Goal: Task Accomplishment & Management: Use online tool/utility

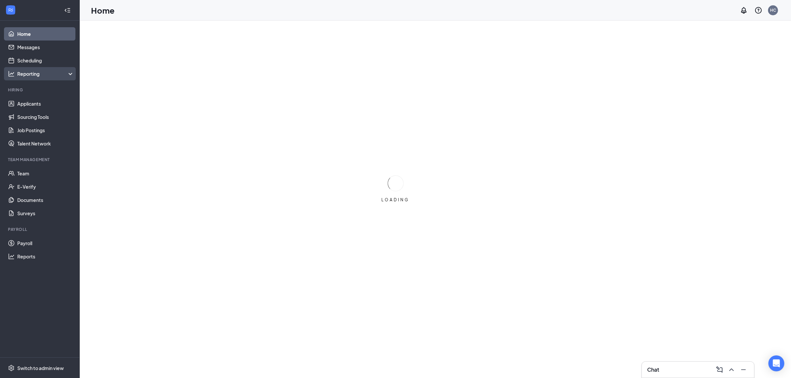
click at [17, 67] on div "Reporting" at bounding box center [40, 73] width 80 height 13
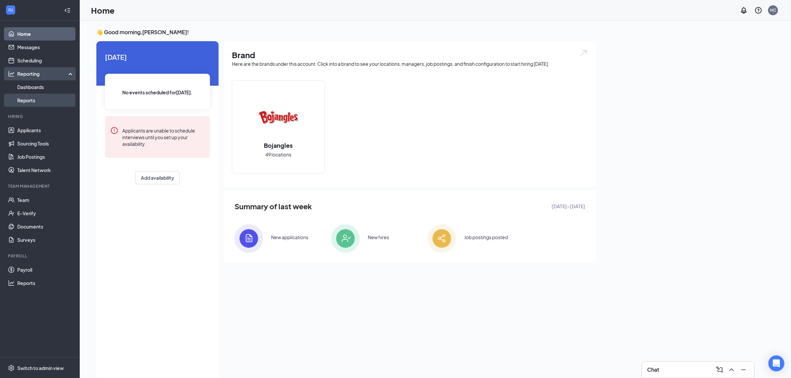
click at [32, 100] on link "Reports" at bounding box center [45, 100] width 57 height 13
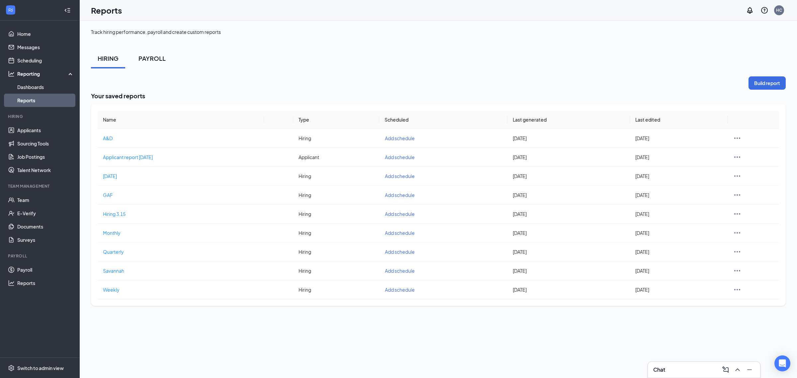
click at [153, 59] on div "PAYROLL" at bounding box center [152, 58] width 27 height 8
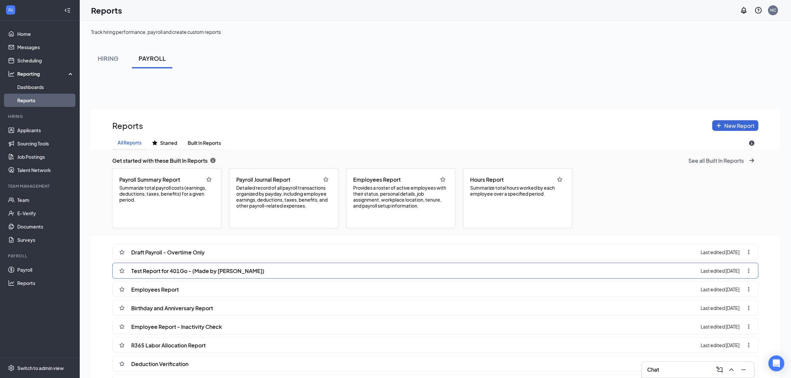
scroll to position [32799, 32535]
click at [223, 294] on div "Employees Report Last edited [DATE]" at bounding box center [435, 289] width 646 height 16
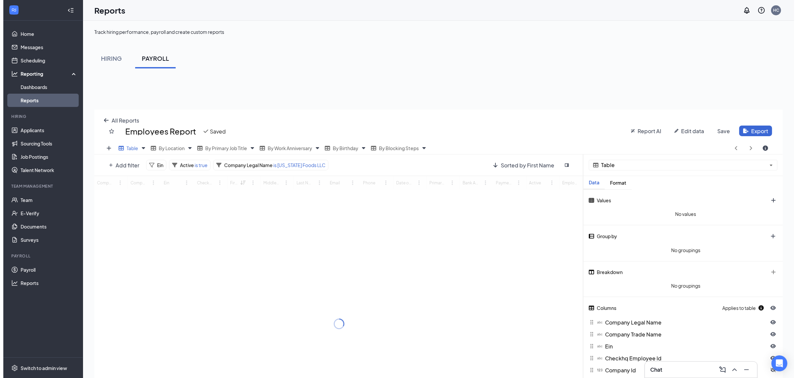
scroll to position [333, 688]
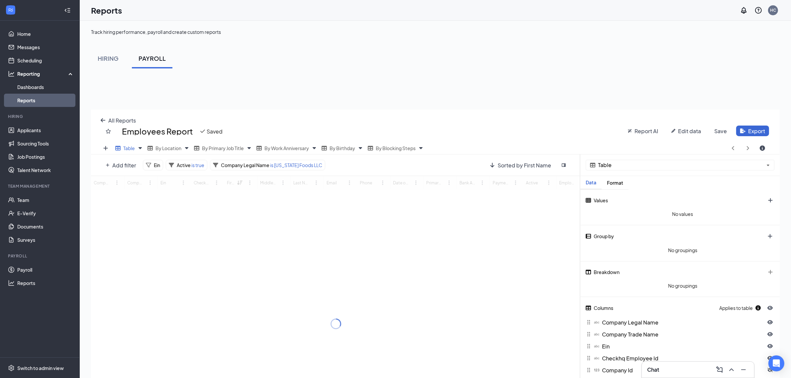
click at [116, 173] on div "Add filter Ein Active is true Company Legal Name is [US_STATE] Foods LLC Sorted…" at bounding box center [335, 164] width 489 height 21
click at [116, 166] on span "Add filter" at bounding box center [124, 165] width 24 height 7
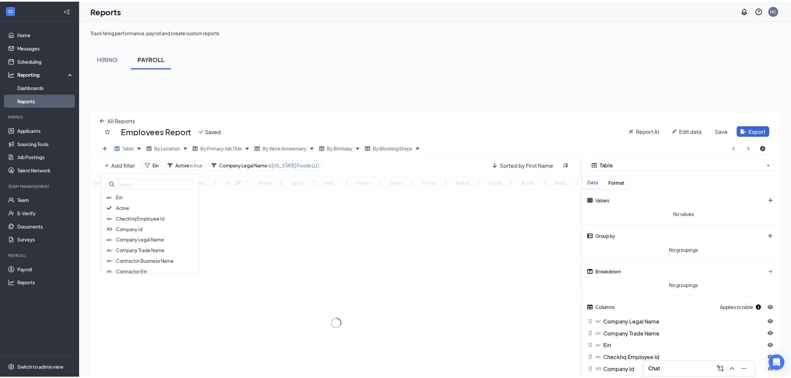
scroll to position [333, 695]
click at [139, 216] on span "Checkhq Employee Id" at bounding box center [141, 219] width 49 height 6
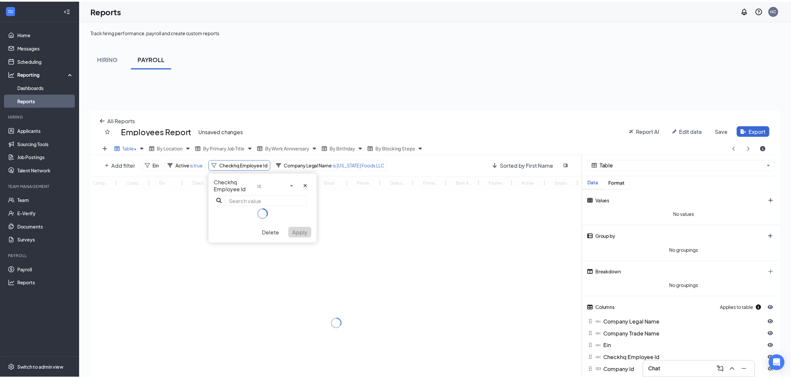
scroll to position [32891, 32535]
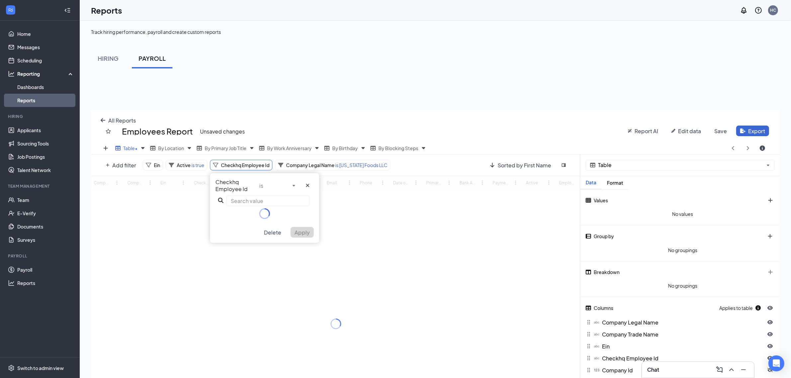
click at [251, 195] on input "text" at bounding box center [268, 200] width 83 height 11
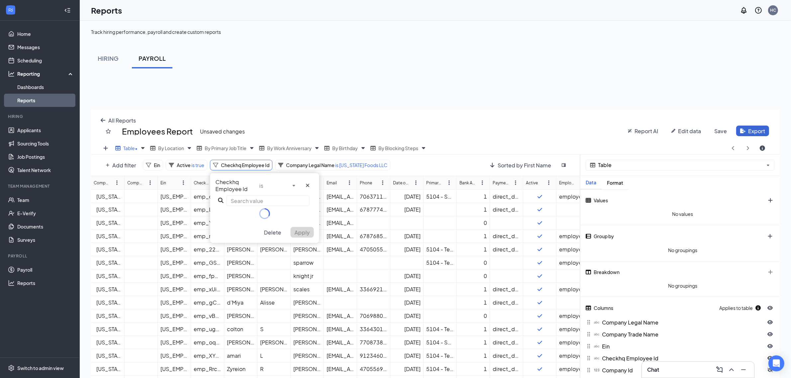
paste input "emp_tiiYGKDTURxbS0BoDaDw"
type input "emp_tiiYGKDTURxbS0BoDaDw"
click at [274, 217] on span "Search for value emp_tiiYGKDTURxbS0BoDaDw" at bounding box center [265, 216] width 90 height 7
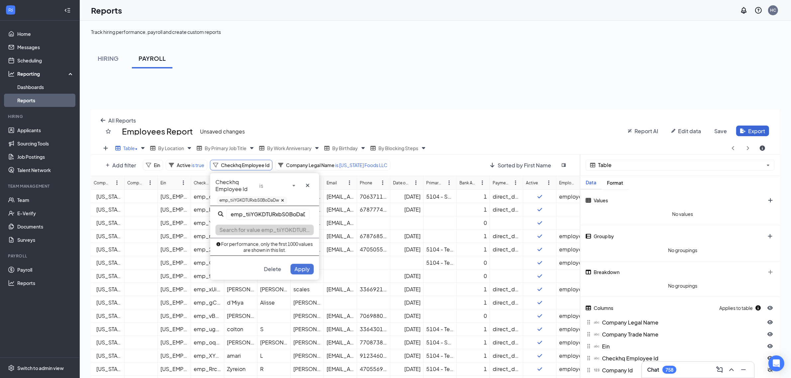
click at [301, 269] on span "Apply" at bounding box center [302, 268] width 15 height 7
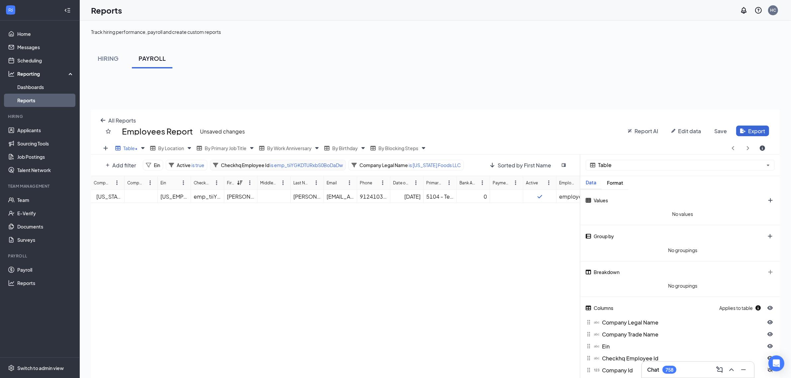
click at [267, 167] on span "Checkhq Employee Id" at bounding box center [245, 165] width 49 height 6
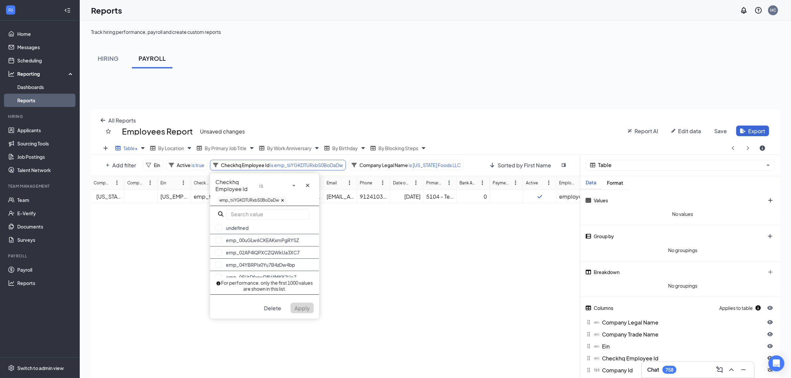
click at [282, 200] on icon at bounding box center [283, 200] width 4 height 4
click at [267, 201] on input "text" at bounding box center [268, 200] width 83 height 11
paste input "emp_nfsRNEsZHLuDH1DpWU2O"
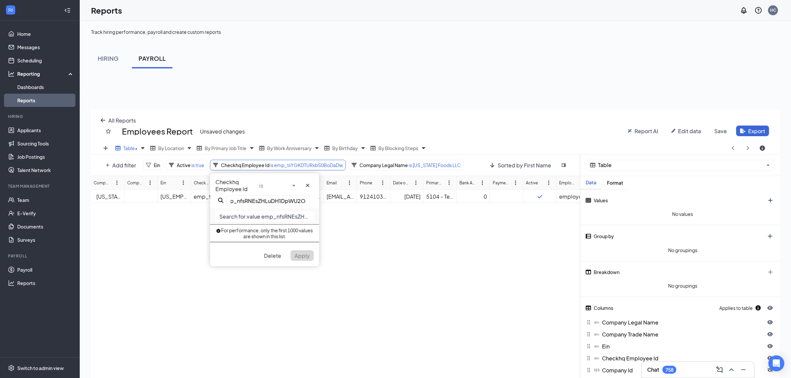
type input "emp_nfsRNEsZHLuDH1DpWU2O"
click at [289, 215] on span "Search for value emp_nfsRNEsZHLuDH1DpWU2O" at bounding box center [265, 216] width 90 height 7
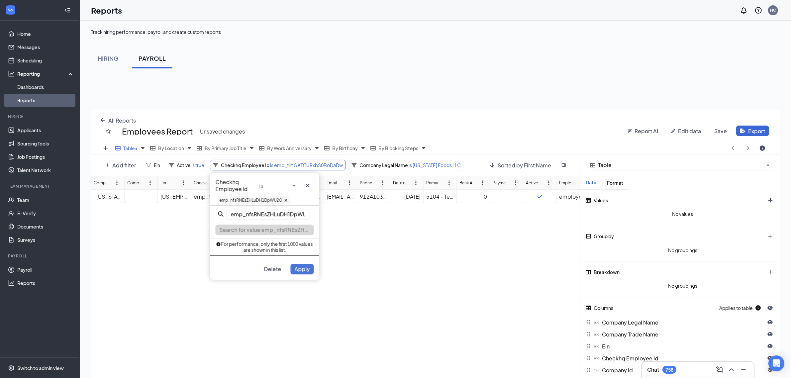
click at [300, 266] on span "Apply" at bounding box center [302, 268] width 15 height 7
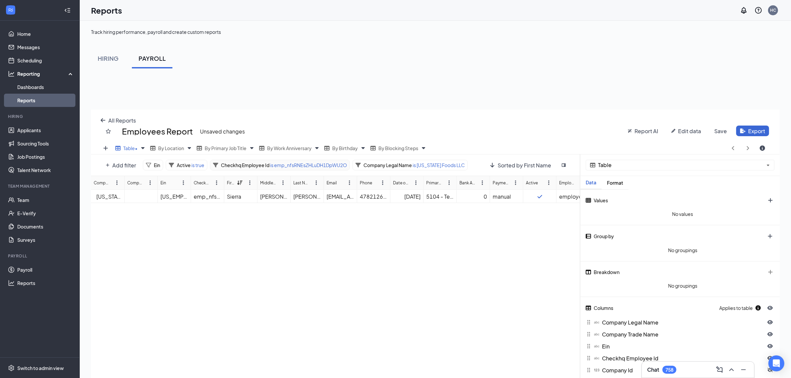
click at [283, 164] on span "is emp_nfsRNEsZHLuDH1DpWU2O" at bounding box center [307, 165] width 77 height 6
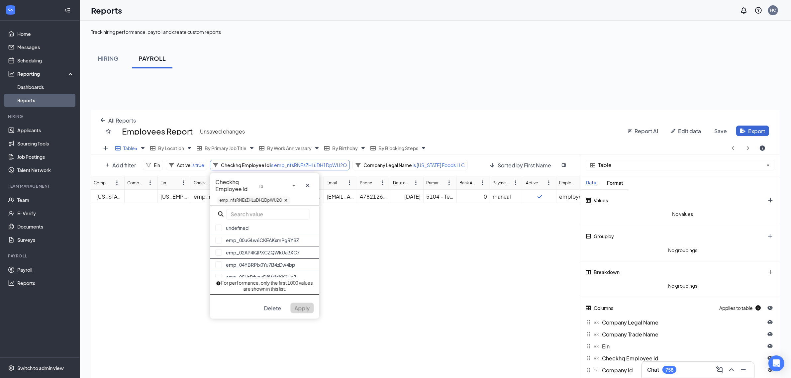
click at [285, 199] on icon at bounding box center [286, 200] width 3 height 3
click at [278, 202] on input "text" at bounding box center [268, 200] width 83 height 11
paste input "emp_nfsRNEsZHLuDH1DpWU2O"
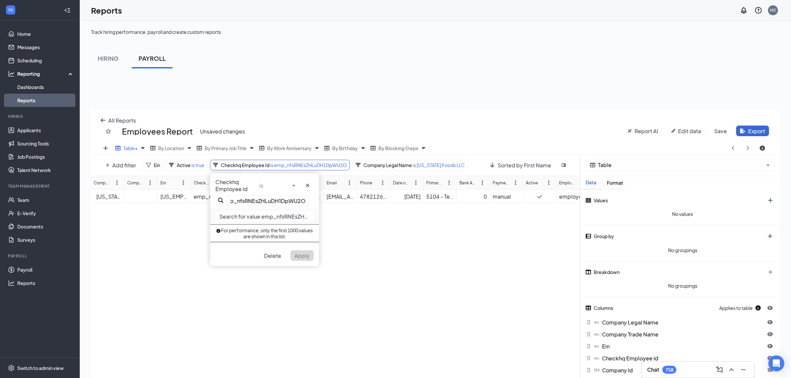
type input "emp_nfsRNEsZHLuDH1DpWU2O"
click at [266, 214] on span "Search for value emp_nfsRNEsZHLuDH1DpWU2O" at bounding box center [265, 216] width 90 height 7
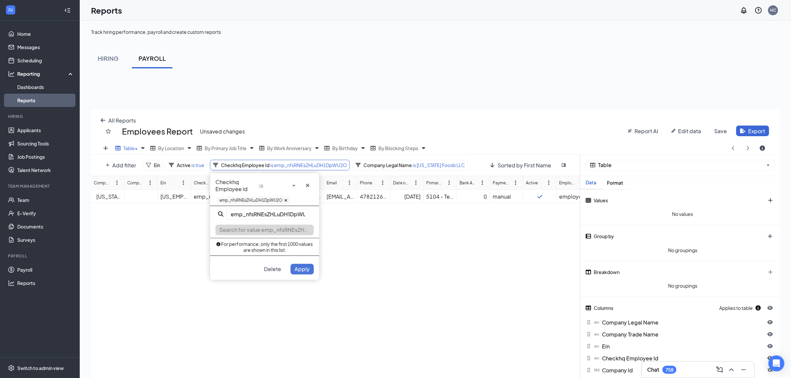
click at [304, 267] on span "Apply" at bounding box center [302, 268] width 15 height 7
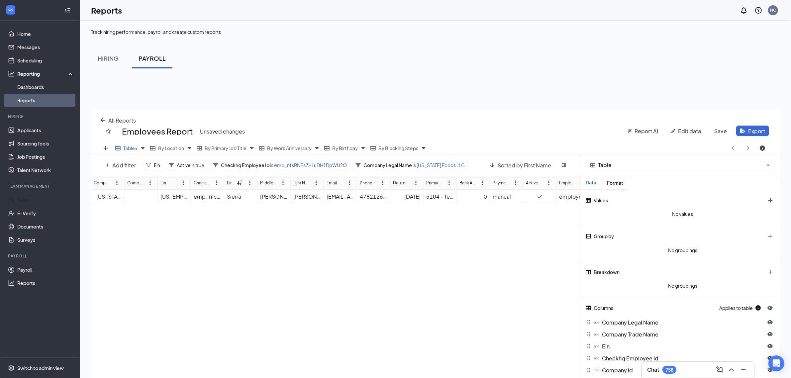
drag, startPoint x: 278, startPoint y: 168, endPoint x: 385, endPoint y: 221, distance: 119.9
click at [278, 168] on div "Checkhq Employee Id is emp_nfsRNEsZHLuDH1DpWU2O" at bounding box center [280, 165] width 140 height 11
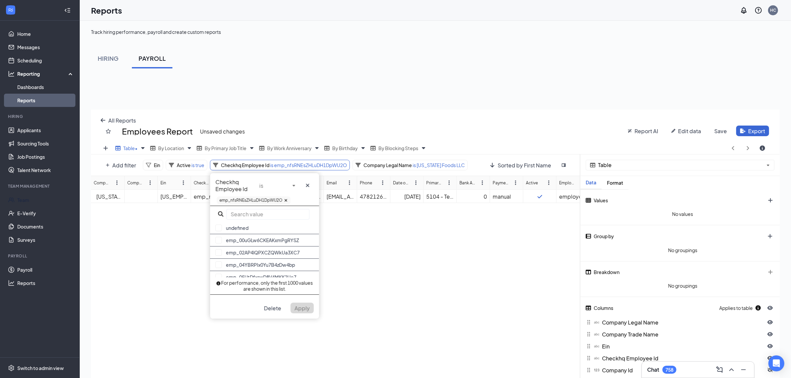
click at [267, 210] on input "text" at bounding box center [268, 214] width 83 height 11
click at [285, 200] on icon at bounding box center [286, 200] width 3 height 3
click at [270, 198] on input "text" at bounding box center [268, 200] width 83 height 11
paste input "emp_ObEwXVS2BUrr66K3TXKd"
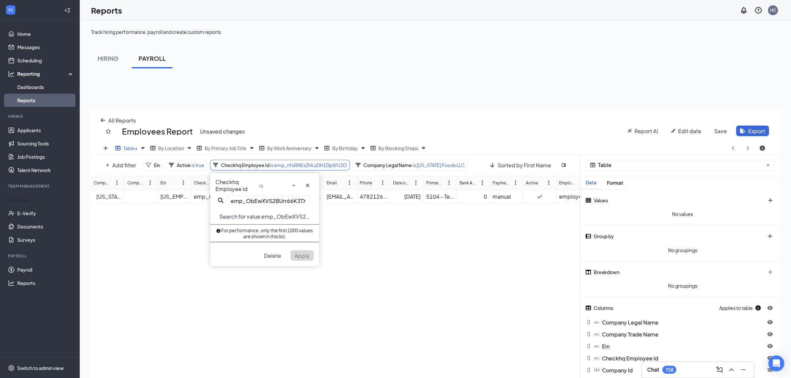
scroll to position [0, 7]
type input "emp_ObEwXVS2BUrr66K3TXKd"
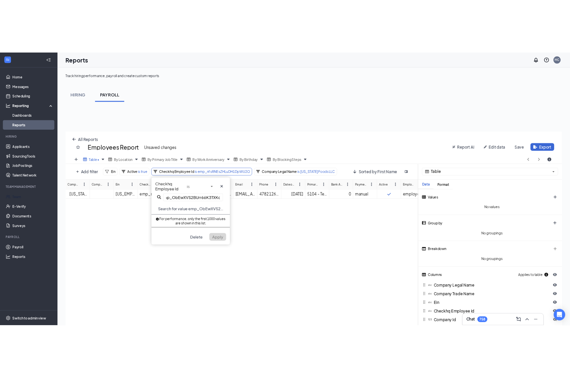
scroll to position [0, 0]
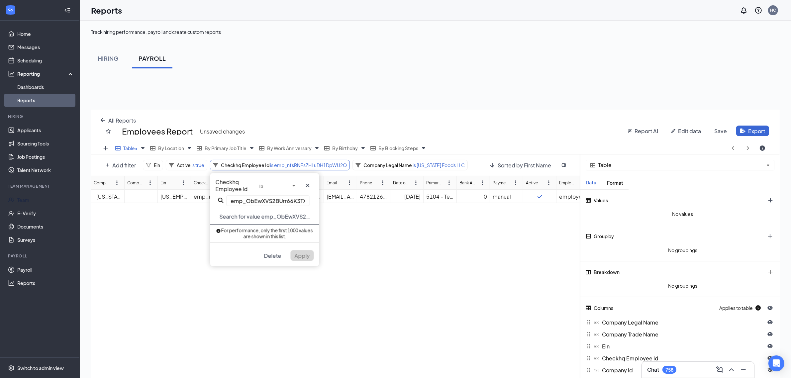
click at [310, 207] on div "emp_ObEwXVS2BUrr66K3TXKd Search for value emp_ObEwXVS2BUrr66K3TXKd For performa…" at bounding box center [264, 218] width 109 height 47
click at [284, 218] on span "Search for value emp_ObEwXVS2BUrr66K3TXKd" at bounding box center [265, 216] width 90 height 7
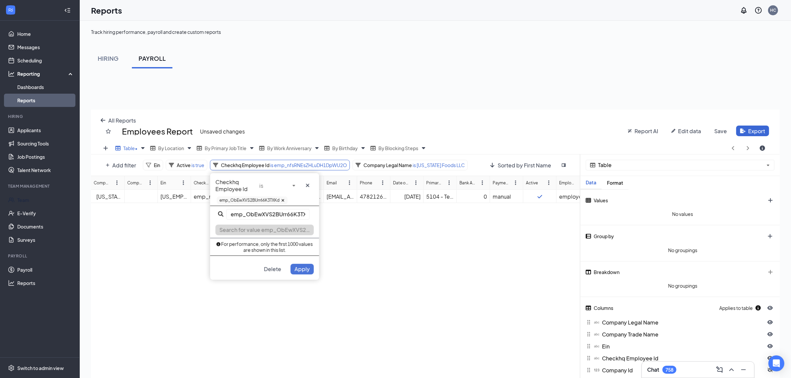
click at [300, 266] on span "Apply" at bounding box center [302, 268] width 15 height 7
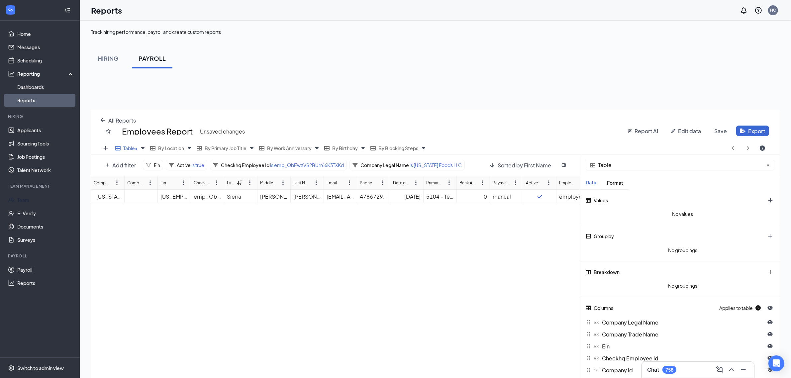
scroll to position [333, 688]
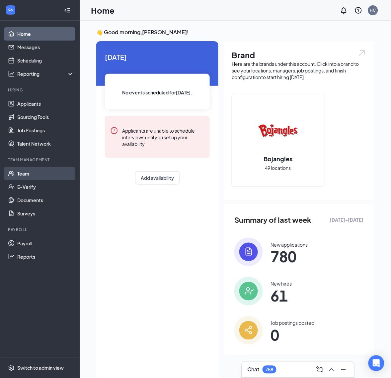
click at [47, 168] on link "Team" at bounding box center [45, 173] width 57 height 13
